Goal: Task Accomplishment & Management: Manage account settings

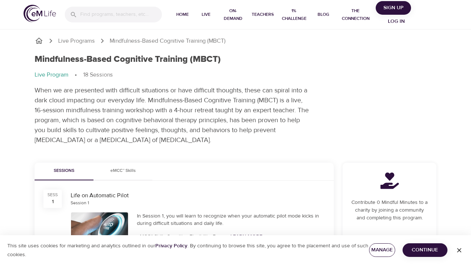
click at [377, 249] on span "Manage" at bounding box center [382, 249] width 14 height 9
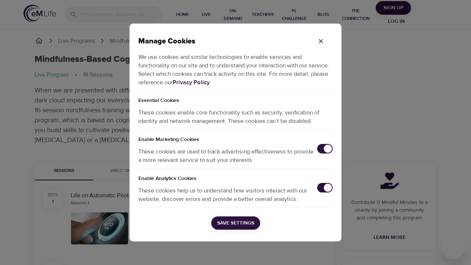
click at [320, 150] on input "checkbox" at bounding box center [327, 148] width 24 height 8
click at [324, 189] on input "checkbox" at bounding box center [327, 187] width 24 height 8
click at [239, 225] on span "Save Settings" at bounding box center [235, 222] width 37 height 9
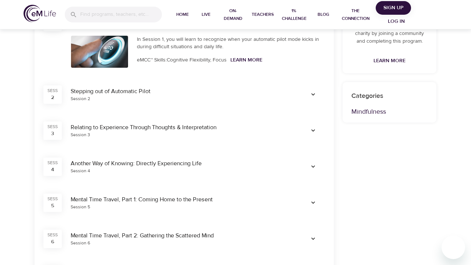
scroll to position [218, 0]
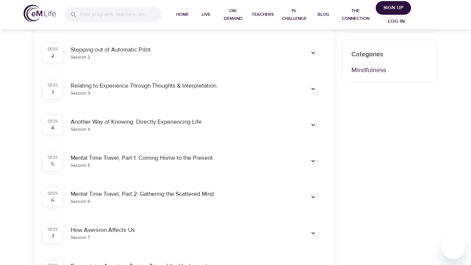
click at [132, 116] on div "Another Way of Knowing: Directly Experiencing Life Session 4" at bounding box center [181, 125] width 230 height 24
click at [135, 122] on div "Another Way of Knowing: Directly Experiencing Life" at bounding box center [182, 122] width 222 height 8
click at [310, 124] on icon "button" at bounding box center [312, 124] width 7 height 7
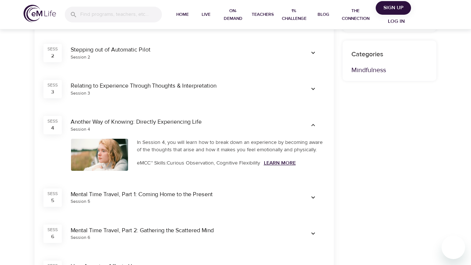
click at [279, 161] on link "Learn More" at bounding box center [280, 163] width 32 height 7
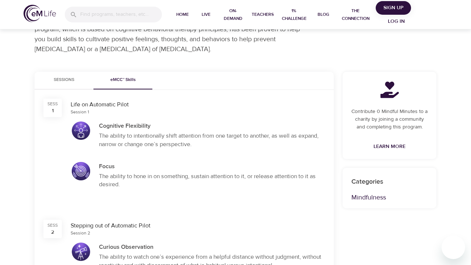
scroll to position [0, 0]
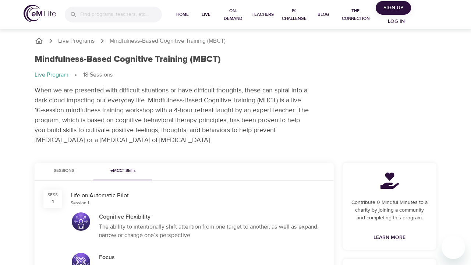
click at [66, 169] on span "Sessions" at bounding box center [64, 171] width 50 height 8
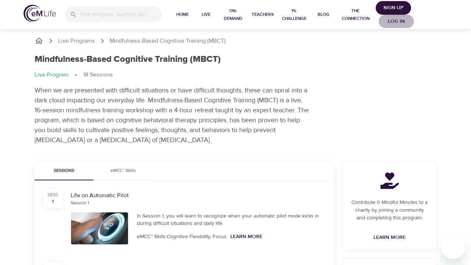
click at [397, 20] on span "Log in" at bounding box center [395, 21] width 29 height 9
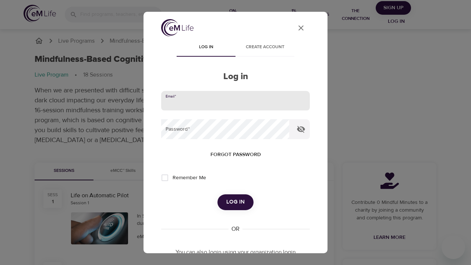
type input "[EMAIL_ADDRESS][DOMAIN_NAME]"
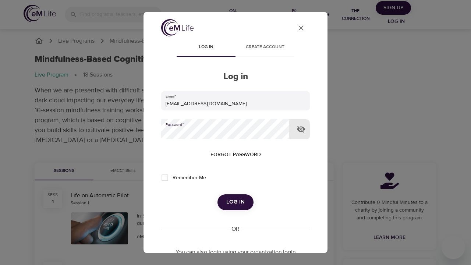
click at [231, 201] on span "Log in" at bounding box center [235, 202] width 18 height 10
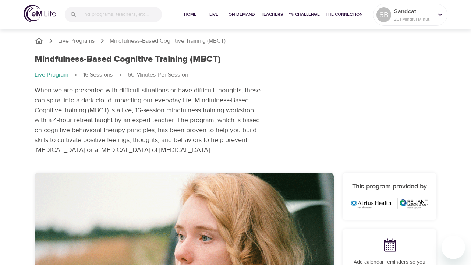
scroll to position [295, 0]
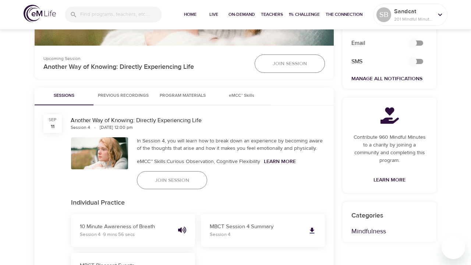
click at [163, 178] on span "Join Session" at bounding box center [172, 180] width 34 height 9
